Goal: Find specific page/section: Find specific page/section

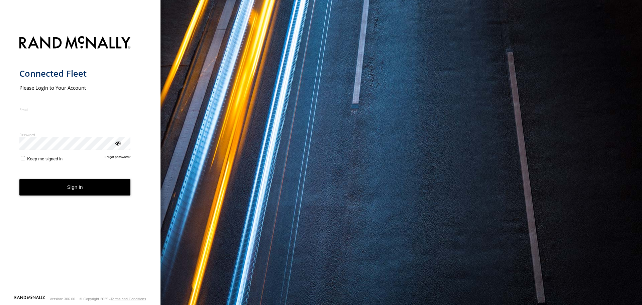
type input "**********"
click at [73, 190] on button "Sign in" at bounding box center [74, 187] width 111 height 16
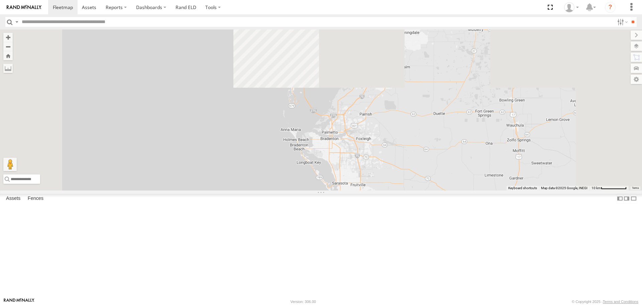
drag, startPoint x: 371, startPoint y: 208, endPoint x: 369, endPoint y: 245, distance: 37.5
click at [369, 190] on div "Tk 211 [PERSON_NAME] [PERSON_NAME]" at bounding box center [321, 109] width 642 height 161
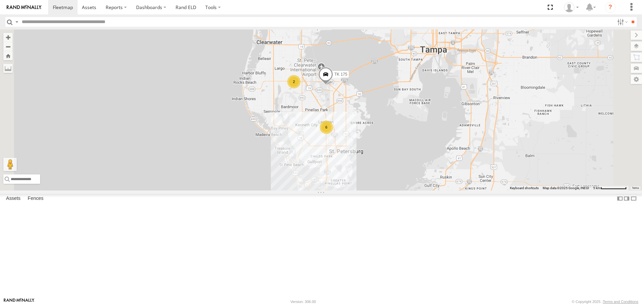
drag, startPoint x: 367, startPoint y: 119, endPoint x: 376, endPoint y: 214, distance: 95.7
click at [376, 190] on div "Tk 211 [PERSON_NAME] [PERSON_NAME] TK 175 6 2" at bounding box center [321, 109] width 642 height 161
